Goal: Task Accomplishment & Management: Manage account settings

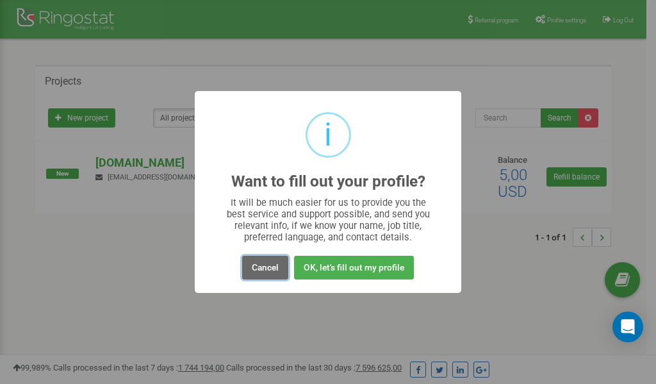
click at [275, 270] on button "Cancel" at bounding box center [265, 268] width 46 height 24
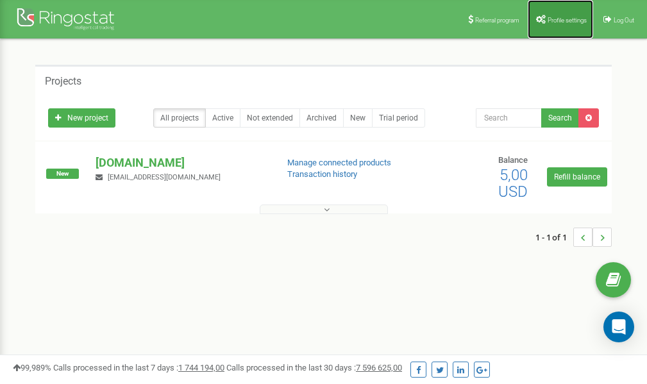
click at [566, 19] on span "Profile settings" at bounding box center [566, 20] width 39 height 7
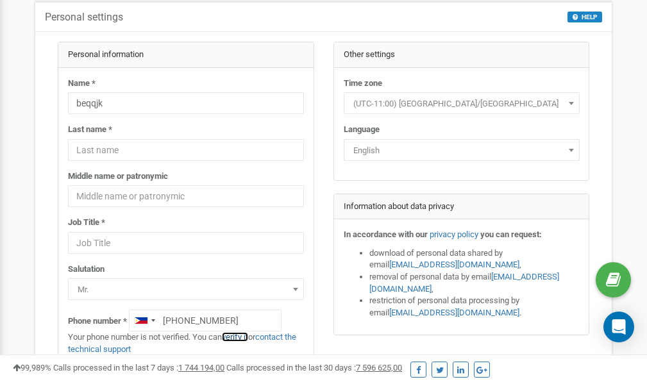
click at [243, 335] on link "verify it" at bounding box center [235, 337] width 26 height 10
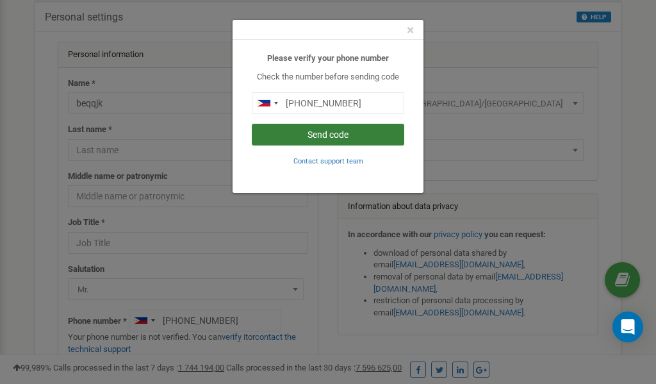
click at [333, 135] on button "Send code" at bounding box center [328, 135] width 152 height 22
